Goal: Task Accomplishment & Management: Use online tool/utility

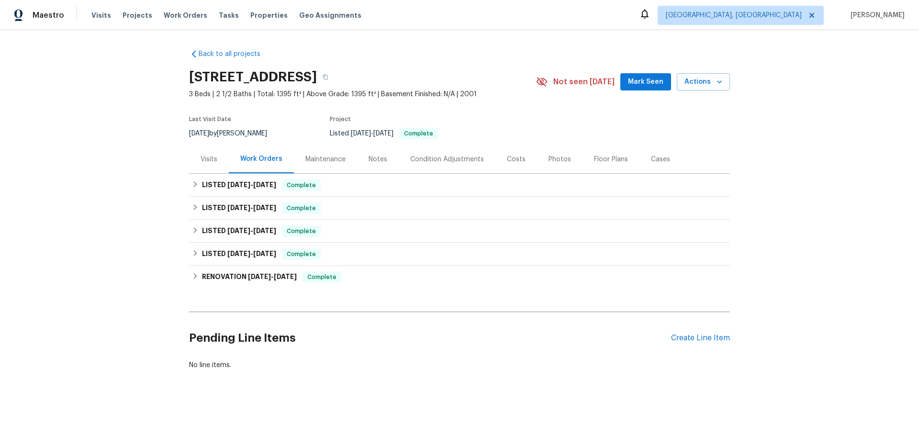
click at [210, 161] on div "Visits" at bounding box center [209, 160] width 17 height 10
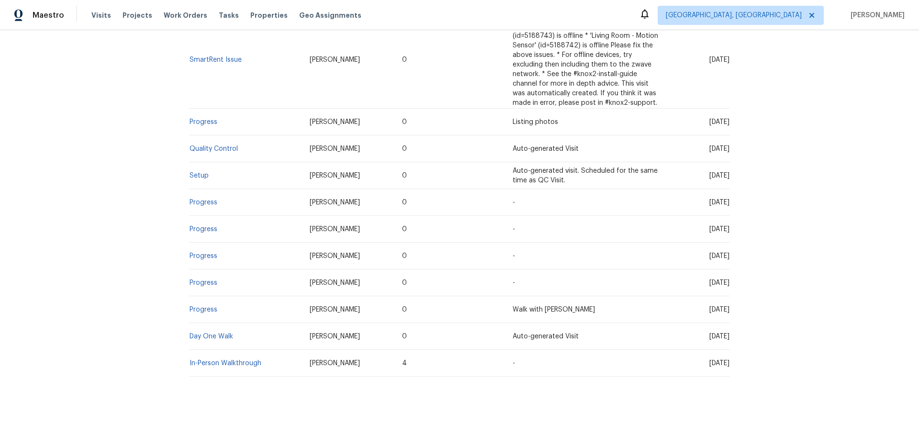
scroll to position [1020, 0]
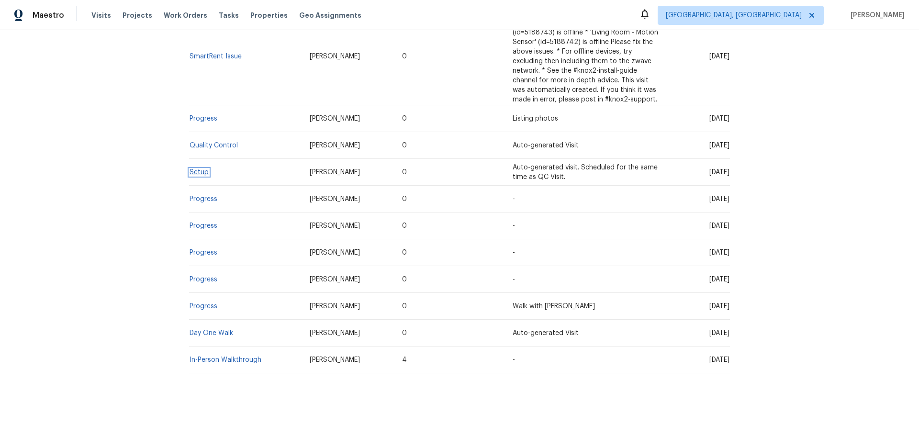
click at [200, 169] on link "Setup" at bounding box center [199, 172] width 19 height 7
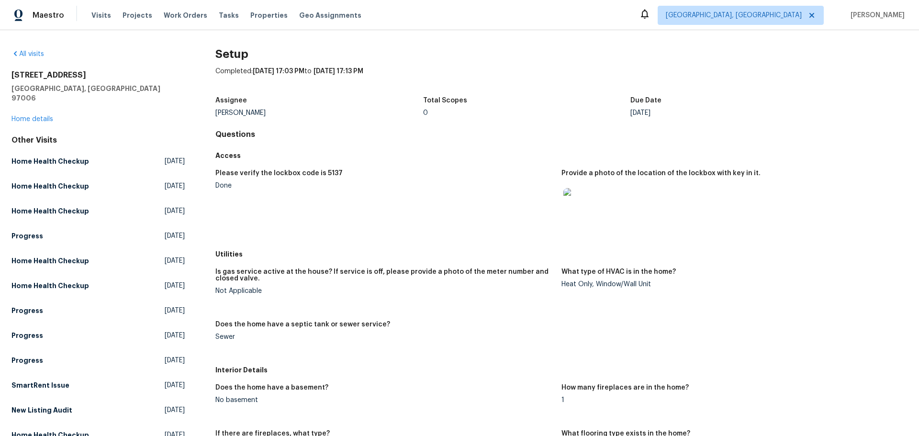
click at [450, 37] on div "All visits [STREET_ADDRESS] Home details Other Visits Home Health Checkup [DATE…" at bounding box center [459, 233] width 919 height 406
click at [374, 300] on figure "Is gas service active at the house? If service is off, please provide a photo o…" at bounding box center [388, 289] width 346 height 41
click at [742, 336] on div "Is gas service active at the house? If service is off, please provide a photo o…" at bounding box center [561, 312] width 692 height 99
drag, startPoint x: 620, startPoint y: 286, endPoint x: 653, endPoint y: 285, distance: 33.0
click at [653, 285] on div "Heat Only, Window/Wall Unit" at bounding box center [731, 284] width 338 height 7
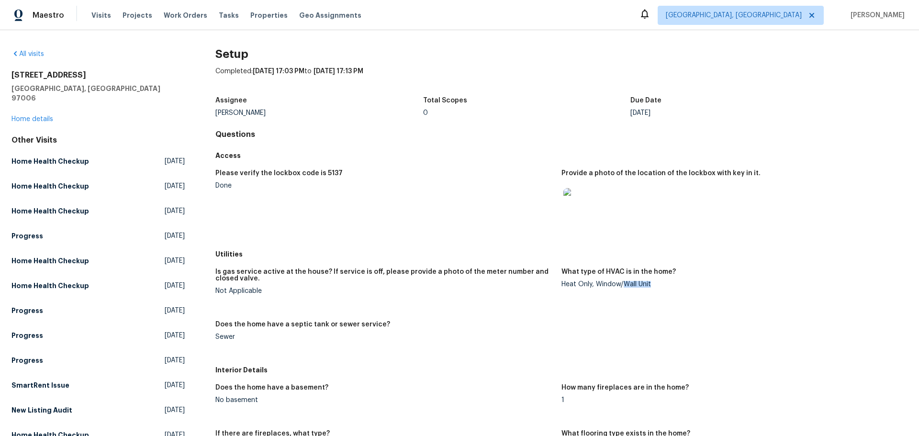
drag, startPoint x: 663, startPoint y: 286, endPoint x: 704, endPoint y: 287, distance: 41.2
click at [663, 286] on div "Heat Only, Window/Wall Unit" at bounding box center [731, 284] width 338 height 7
click at [763, 299] on figure "What type of HVAC is in the home? Heat Only, Window/Wall Unit" at bounding box center [735, 289] width 346 height 41
click at [767, 318] on div "Is gas service active at the house? If service is off, please provide a photo o…" at bounding box center [561, 312] width 692 height 99
click at [154, 53] on div "All visits" at bounding box center [97, 54] width 173 height 10
